Goal: Task Accomplishment & Management: Complete application form

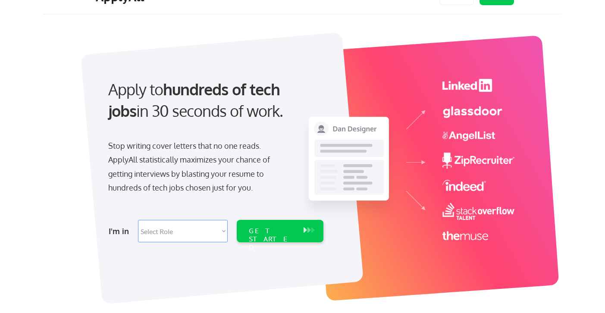
scroll to position [23, 0]
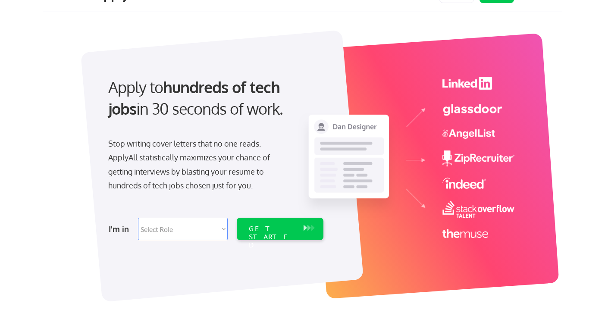
click at [188, 222] on select "Select Role Software Engineering Product Management Customer Success Sales UI/U…" at bounding box center [183, 229] width 90 height 22
select select ""product""
click at [138, 218] on select "Select Role Software Engineering Product Management Customer Success Sales UI/U…" at bounding box center [183, 229] width 90 height 22
select select ""product""
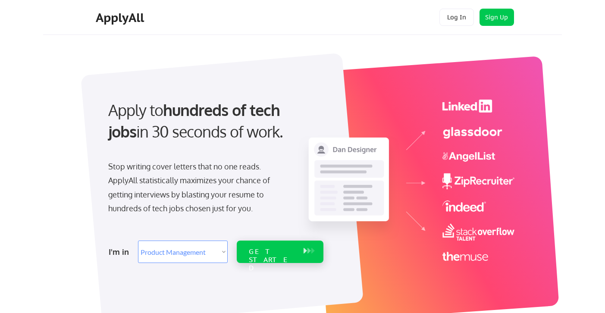
click at [289, 255] on div "GET STARTED" at bounding box center [272, 260] width 46 height 25
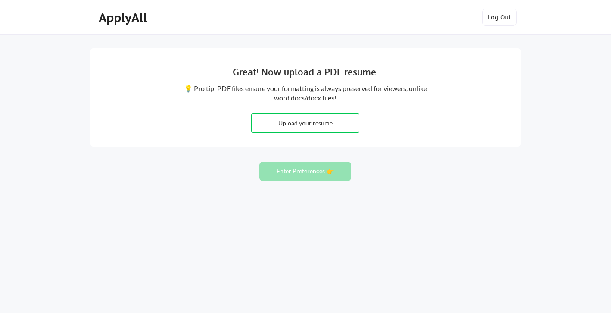
click at [317, 119] on input "file" at bounding box center [305, 123] width 107 height 19
type input "C:\fakepath\Evan Chasan Resume 2025.pdf"
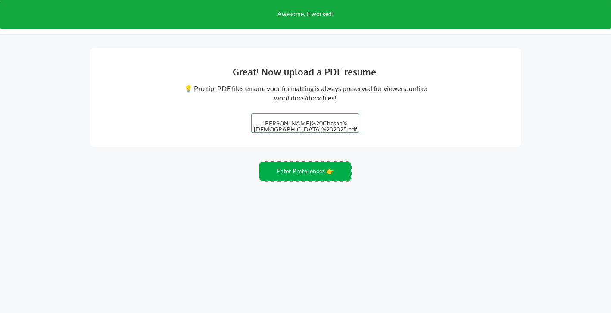
click at [321, 170] on button "Enter Preferences 👉" at bounding box center [306, 171] width 92 height 19
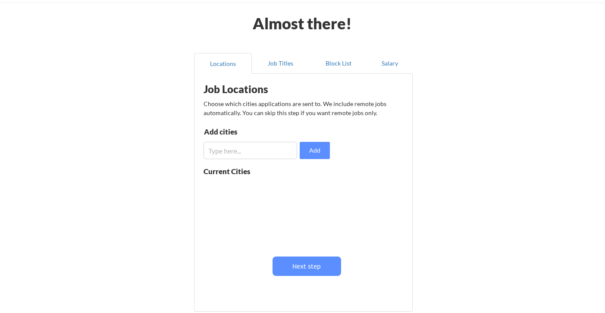
scroll to position [32, 0]
click at [315, 270] on button "Next step" at bounding box center [307, 265] width 69 height 19
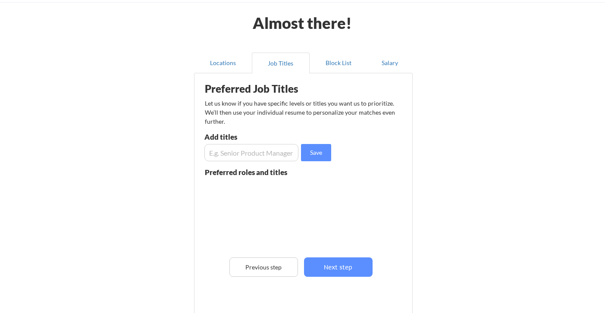
click at [261, 153] on input "input" at bounding box center [251, 152] width 94 height 17
type input ":"
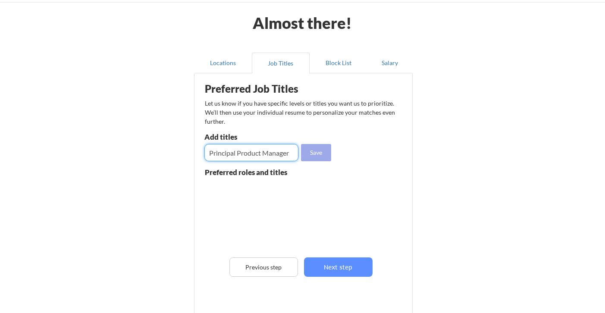
type input "Principal Product Manager"
click at [318, 154] on button "Save" at bounding box center [316, 152] width 30 height 17
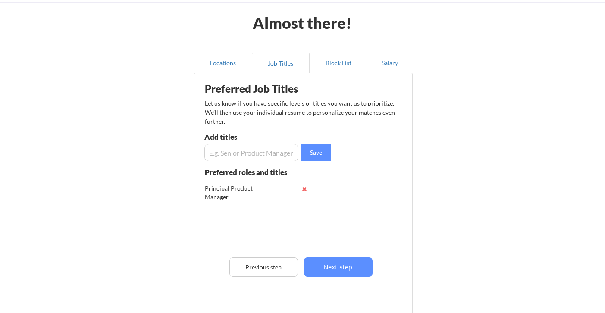
click at [270, 156] on input "input" at bounding box center [251, 152] width 94 height 17
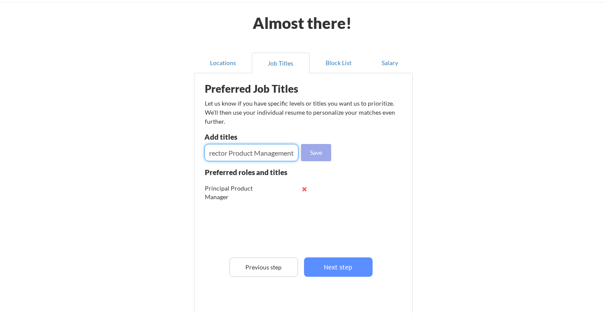
type input "Director Product Management"
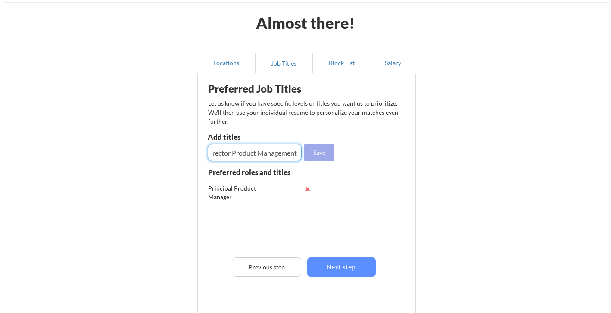
scroll to position [0, 0]
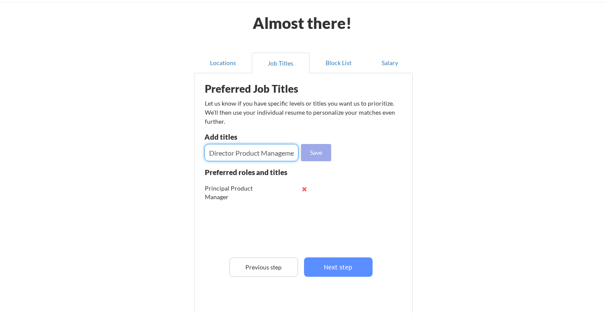
click at [323, 154] on button "Save" at bounding box center [316, 152] width 30 height 17
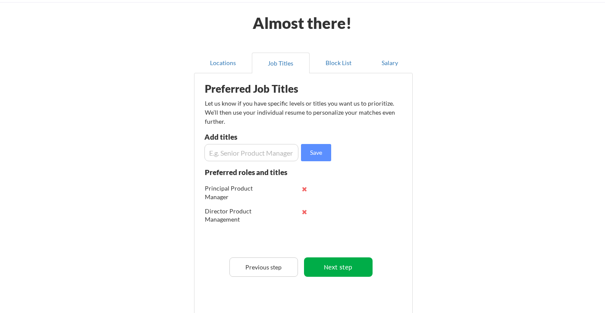
click at [347, 268] on button "Next step" at bounding box center [338, 266] width 69 height 19
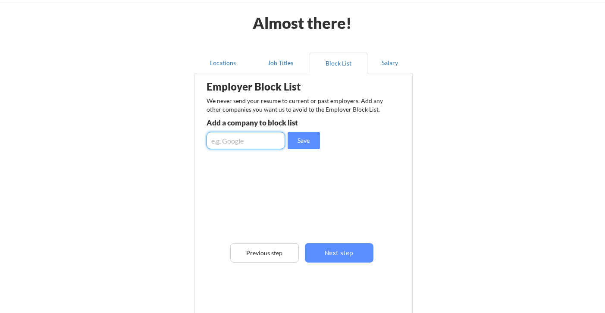
click at [263, 141] on input "input" at bounding box center [246, 140] width 78 height 17
type input "Target"
click at [306, 142] on button "Save" at bounding box center [304, 140] width 32 height 17
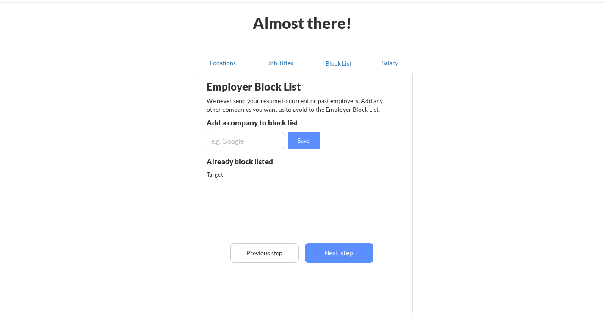
click at [251, 140] on input "input" at bounding box center [246, 140] width 78 height 17
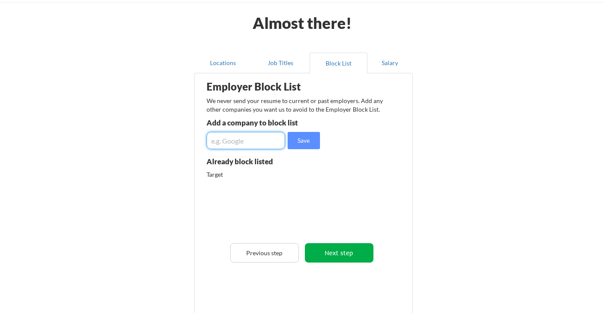
click at [331, 253] on button "Next step" at bounding box center [339, 252] width 69 height 19
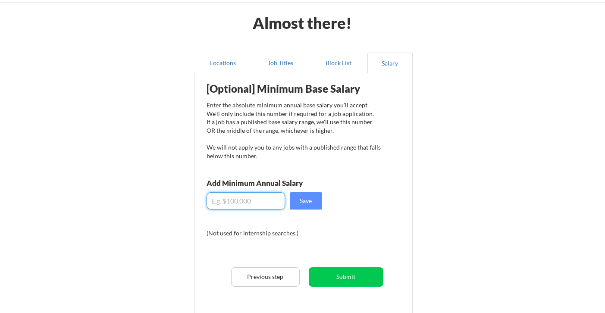
click at [260, 199] on input "input" at bounding box center [246, 200] width 78 height 17
click at [219, 198] on input "input" at bounding box center [246, 200] width 78 height 17
click at [433, 204] on div "Almost there! Locations Job Titles Block List Salary Employer Block List We nev…" at bounding box center [302, 191] width 605 height 446
click at [227, 199] on input "input" at bounding box center [246, 200] width 78 height 17
type input "$270,000"
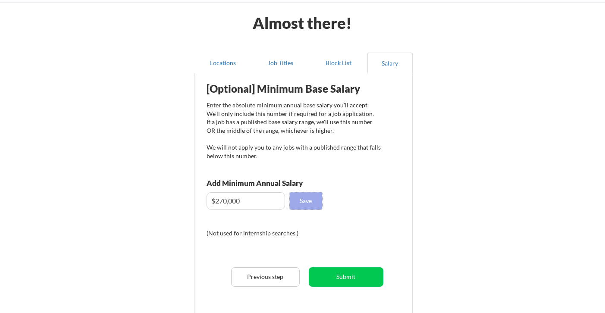
click at [314, 203] on button "Save" at bounding box center [306, 200] width 32 height 17
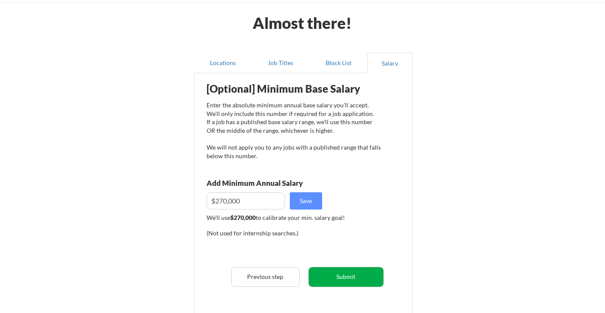
click at [368, 280] on button "Submit" at bounding box center [346, 276] width 75 height 19
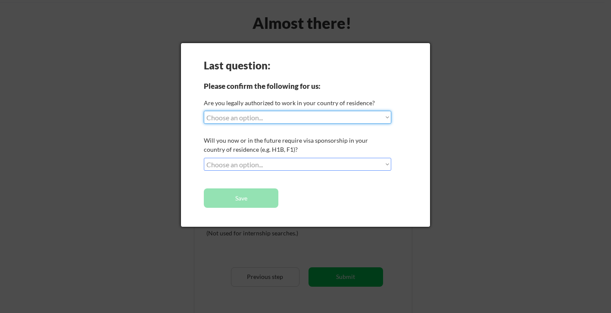
click at [344, 115] on select "Choose an option... Yes, I am a US Citizen Yes, I am a Canadian Citizen Yes, I …" at bounding box center [298, 117] width 188 height 13
select select ""yes__i_am_a_us_citizen""
click at [204, 111] on select "Choose an option... Yes, I am a US Citizen Yes, I am a Canadian Citizen Yes, I …" at bounding box center [298, 117] width 188 height 13
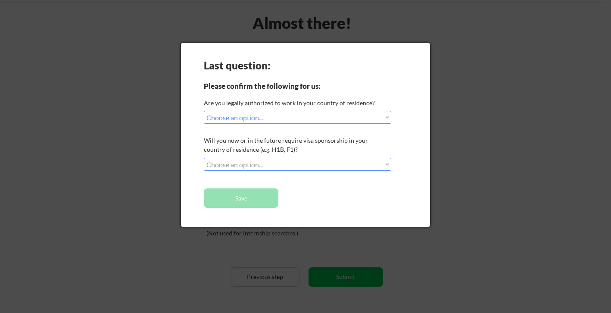
click at [326, 165] on select "Choose an option... No, I will not need sponsorship Yes, I will need sponsorship" at bounding box center [298, 164] width 188 height 13
select select ""no__i_will_not_need_sponsorship""
click at [204, 158] on select "Choose an option... No, I will not need sponsorship Yes, I will need sponsorship" at bounding box center [298, 164] width 188 height 13
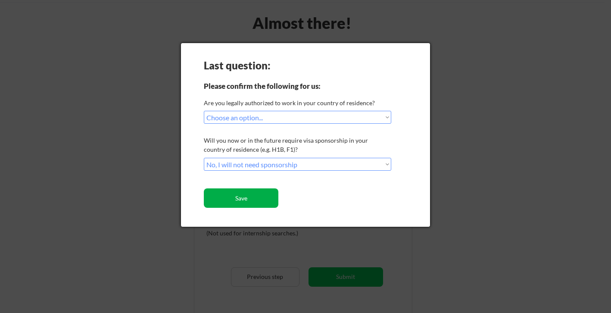
click at [273, 200] on button "Save" at bounding box center [241, 197] width 75 height 19
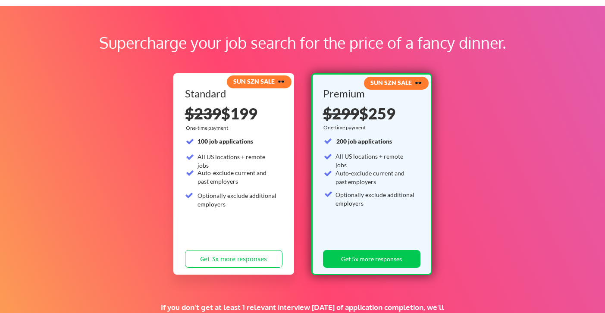
scroll to position [31, 0]
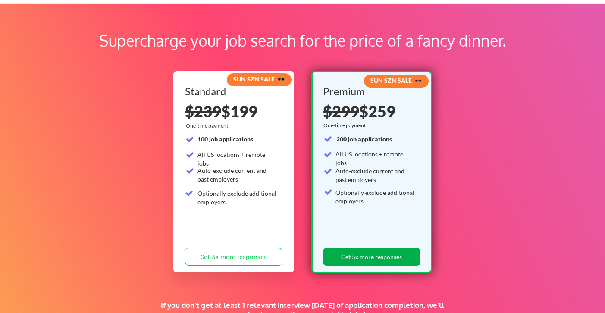
click at [387, 258] on button "Get 5x more responses" at bounding box center [371, 257] width 97 height 18
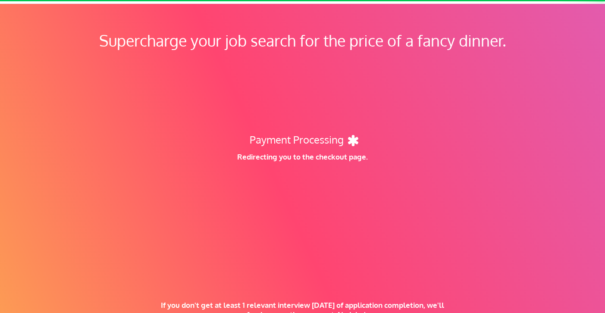
scroll to position [83, 0]
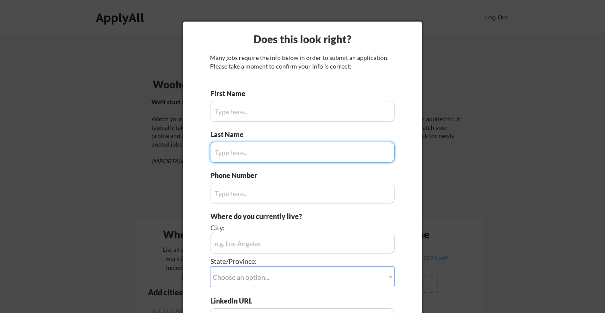
type input "[PERSON_NAME]"
type input "[GEOGRAPHIC_DATA]"
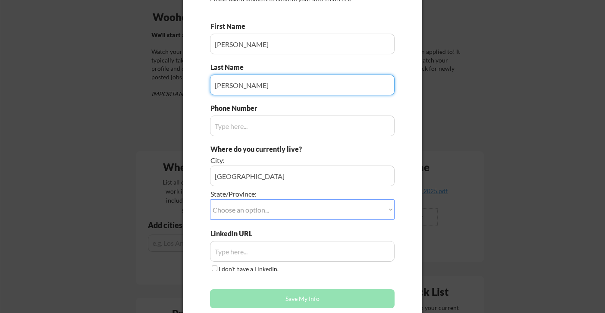
scroll to position [70, 0]
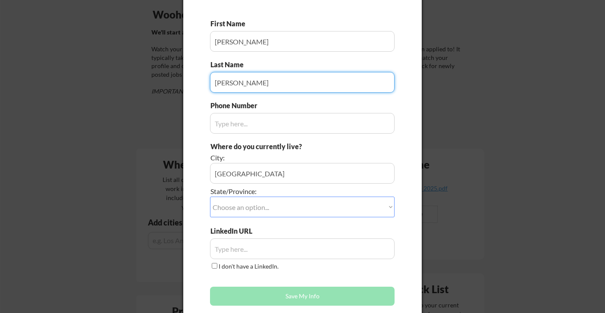
type input "[PERSON_NAME]"
click at [317, 206] on select "Choose an option... Other/Not Applicable [US_STATE] [US_STATE] [GEOGRAPHIC_DATA…" at bounding box center [302, 207] width 185 height 21
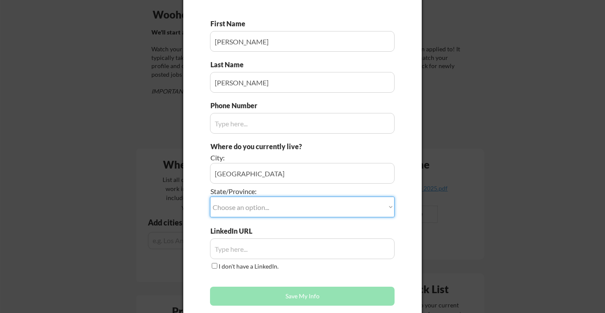
select select ""[US_STATE]""
click at [210, 197] on select "Choose an option... Other/Not Applicable [US_STATE] [US_STATE] [GEOGRAPHIC_DATA…" at bounding box center [302, 207] width 185 height 21
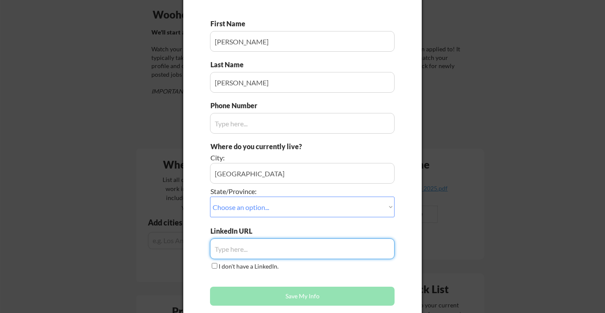
click at [282, 250] on input "input" at bounding box center [302, 248] width 185 height 21
paste input "[DOMAIN_NAME][URL]"
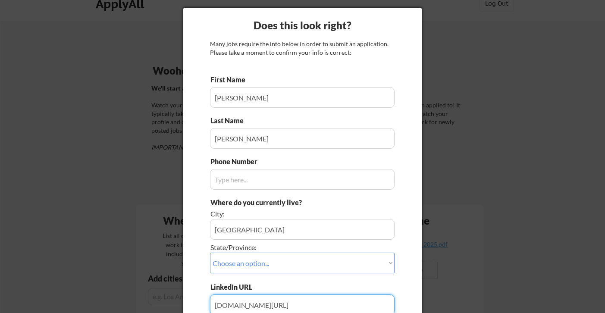
scroll to position [13, 0]
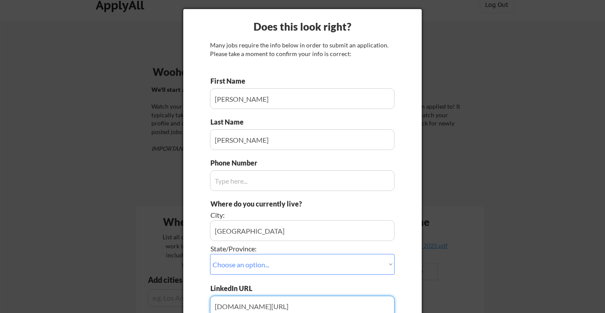
type input "[DOMAIN_NAME][URL]"
click at [254, 179] on input "input" at bounding box center [302, 180] width 185 height 21
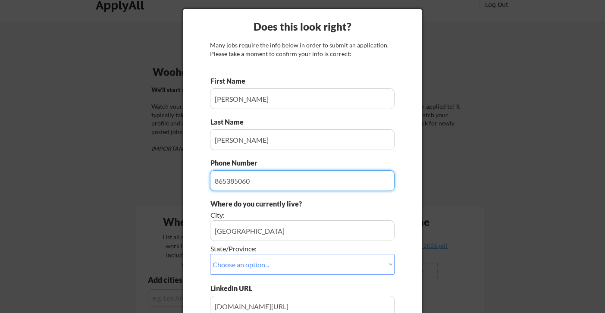
type input "8653850601"
drag, startPoint x: 273, startPoint y: 184, endPoint x: 213, endPoint y: 183, distance: 59.1
click at [213, 183] on input "input" at bounding box center [302, 180] width 185 height 21
click at [201, 191] on div "Does this look right? Many jobs require the info below in order to submit an ap…" at bounding box center [302, 191] width 238 height 364
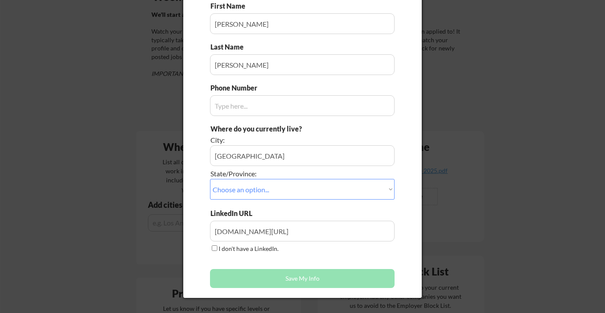
scroll to position [88, 0]
click at [253, 279] on button "Save My Info" at bounding box center [302, 277] width 185 height 19
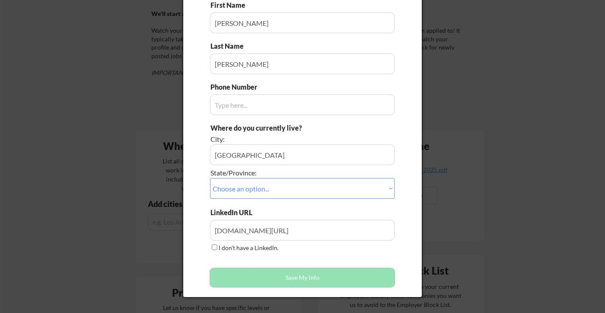
scroll to position [37, 0]
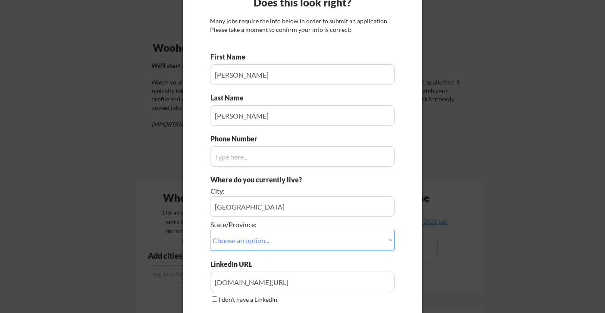
click at [250, 153] on input "input" at bounding box center [302, 156] width 185 height 21
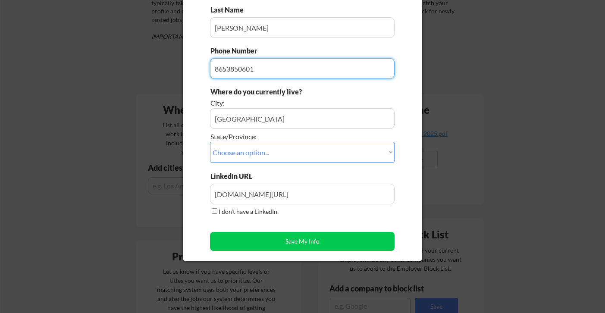
scroll to position [127, 0]
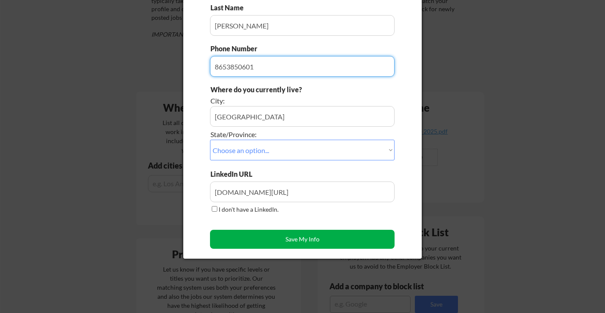
type input "8653850601"
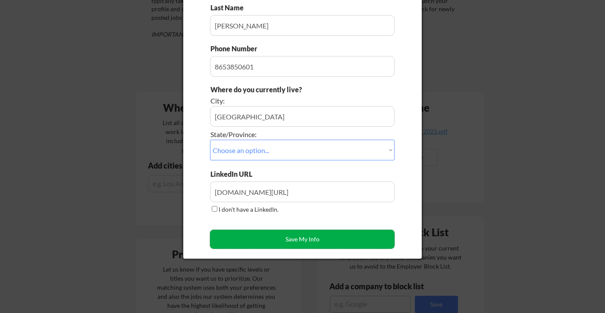
click at [278, 239] on button "Save My Info" at bounding box center [302, 239] width 185 height 19
type input "[GEOGRAPHIC_DATA], [US_STATE]"
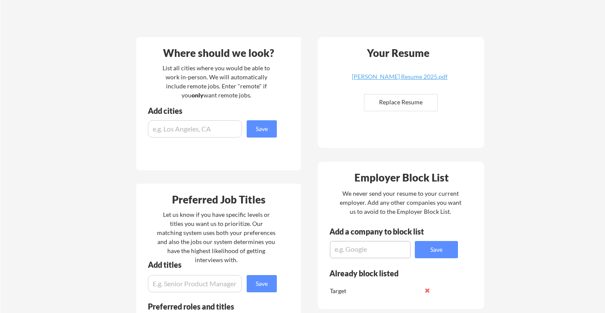
scroll to position [182, 0]
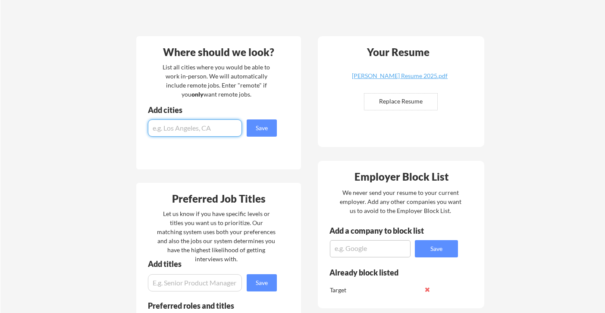
click at [213, 129] on input "input" at bounding box center [195, 127] width 94 height 17
type input "remote"
click at [263, 130] on button "Save" at bounding box center [262, 127] width 30 height 17
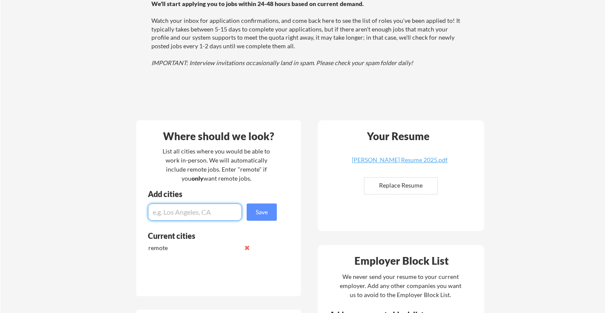
scroll to position [99, 0]
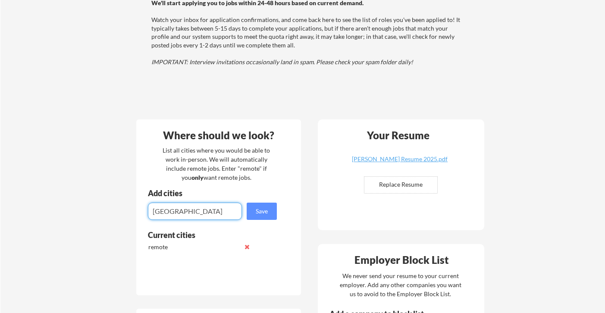
drag, startPoint x: 200, startPoint y: 215, endPoint x: 145, endPoint y: 206, distance: 55.4
click at [145, 206] on div "Add cities Save" at bounding box center [213, 204] width 154 height 31
type input "\"
